Goal: Information Seeking & Learning: Learn about a topic

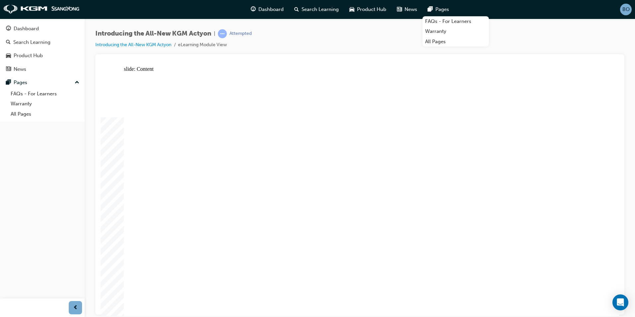
drag, startPoint x: 452, startPoint y: 163, endPoint x: 450, endPoint y: 157, distance: 6.2
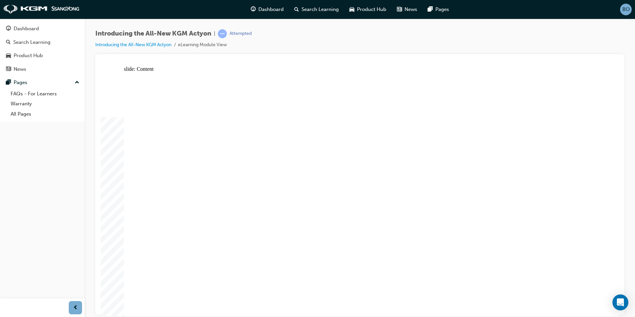
drag, startPoint x: 240, startPoint y: 168, endPoint x: 267, endPoint y: 188, distance: 34.2
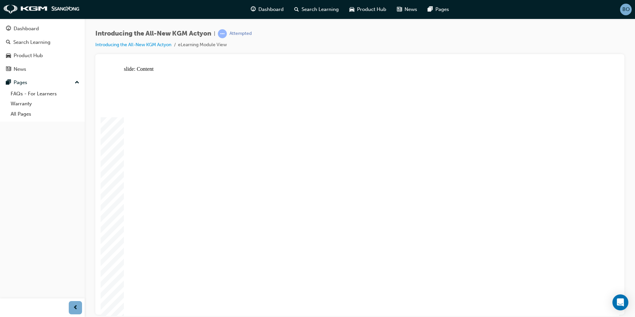
drag, startPoint x: 568, startPoint y: 88, endPoint x: 575, endPoint y: 83, distance: 9.3
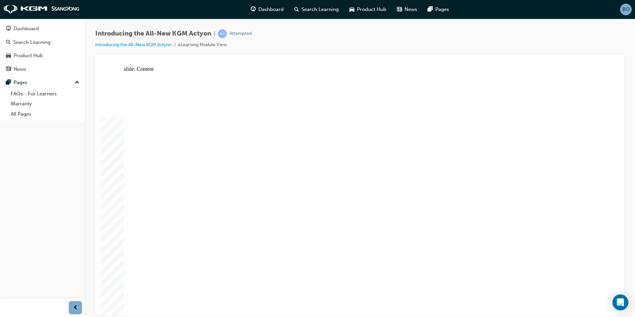
drag, startPoint x: 587, startPoint y: 85, endPoint x: 579, endPoint y: 88, distance: 7.7
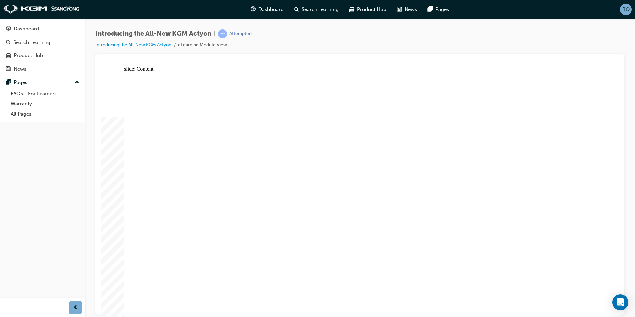
radio input "true"
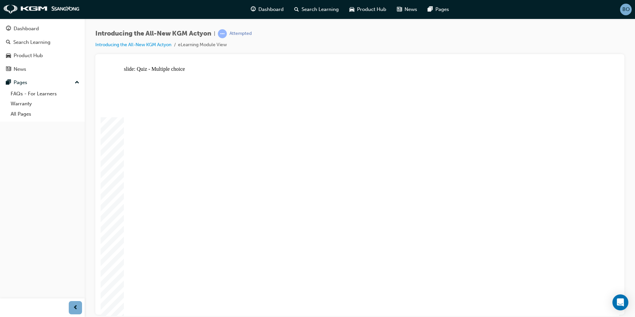
radio input "true"
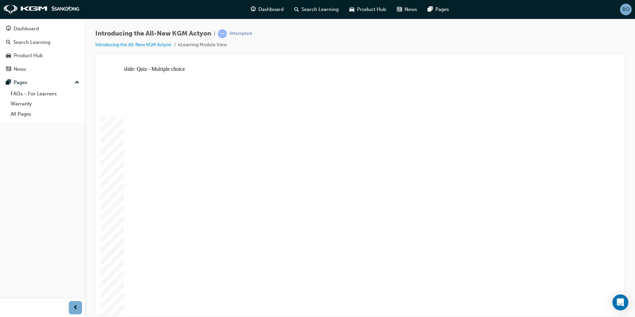
radio input "true"
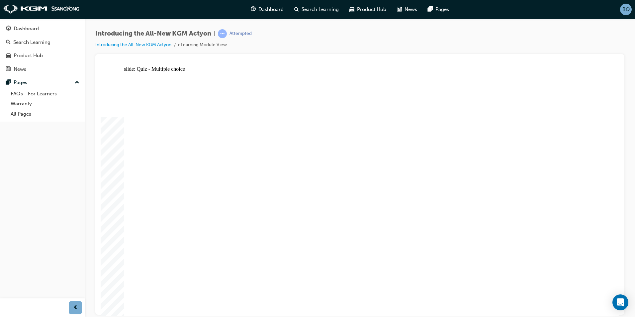
radio input "true"
